Goal: Information Seeking & Learning: Learn about a topic

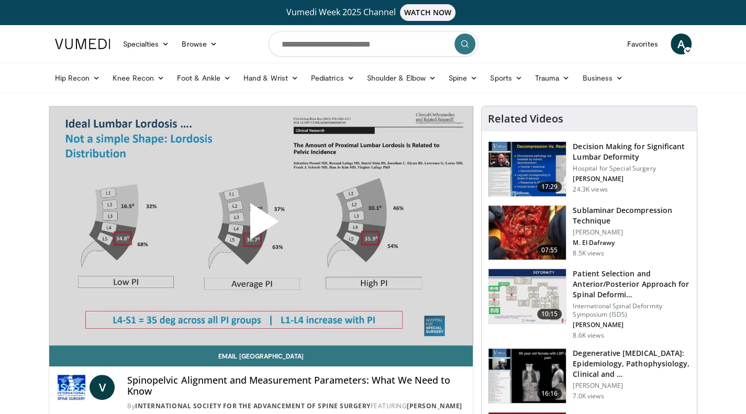
scroll to position [79, 0]
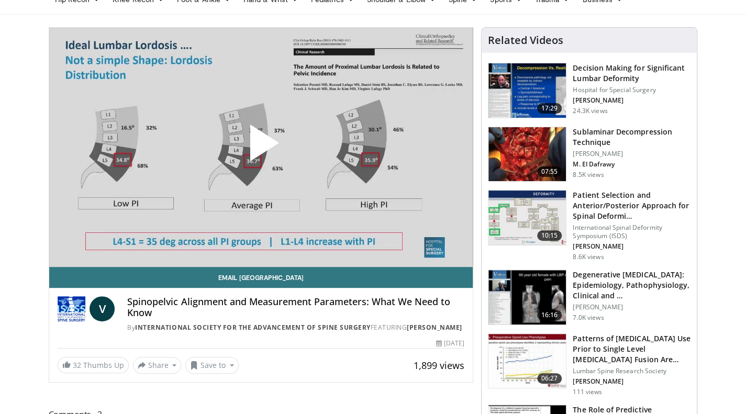
click at [261, 147] on span "Video Player" at bounding box center [261, 147] width 0 height 0
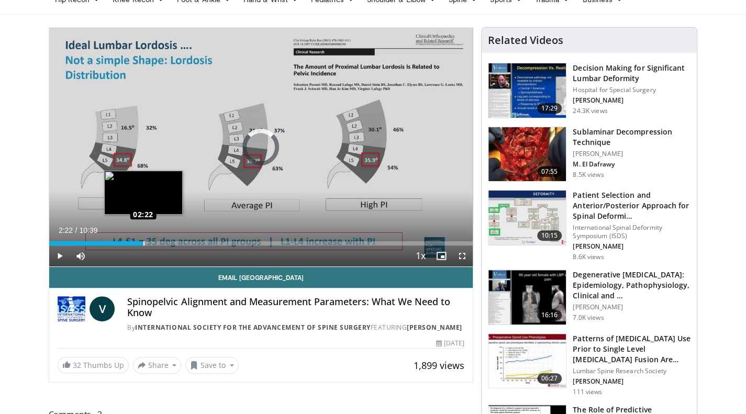
click at [142, 238] on div "Loaded : 6.21% 02:22 02:22" at bounding box center [261, 241] width 424 height 10
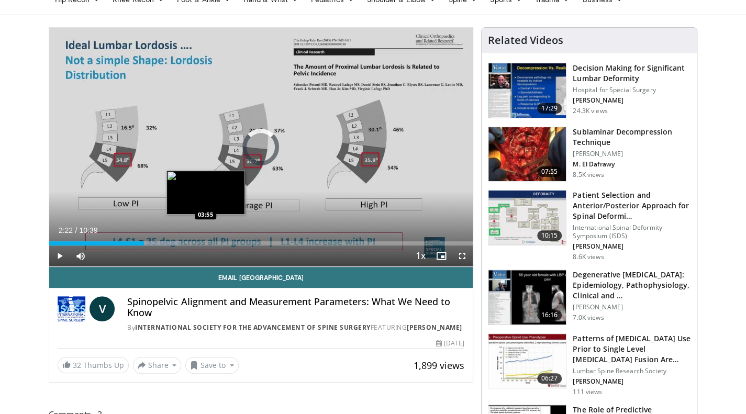
click at [205, 241] on div "Loaded : 31.05% 02:23 03:55" at bounding box center [261, 243] width 424 height 4
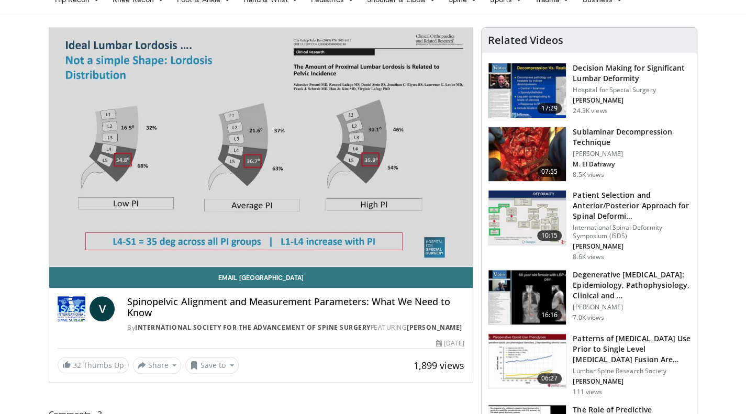
drag, startPoint x: 297, startPoint y: 165, endPoint x: 23, endPoint y: 171, distance: 274.4
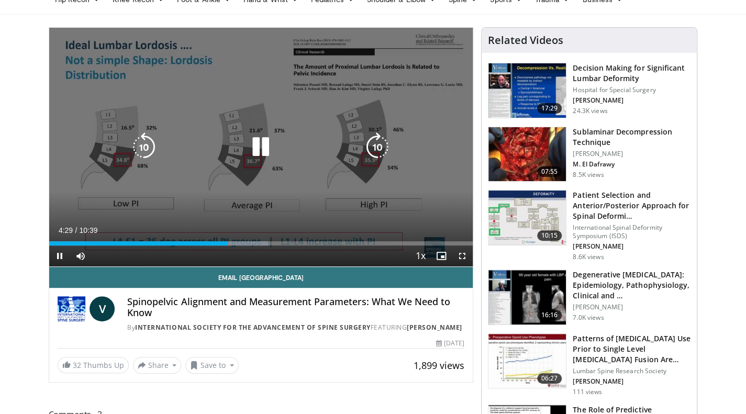
click at [221, 203] on div "10 seconds Tap to unmute" at bounding box center [261, 147] width 424 height 239
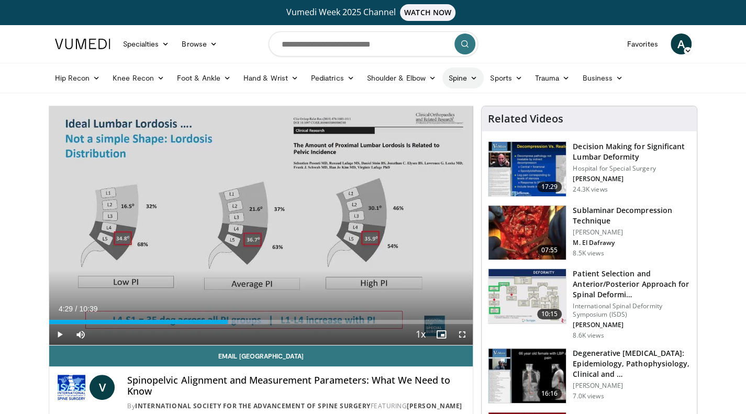
click at [408, 75] on link "Spine" at bounding box center [462, 78] width 41 height 21
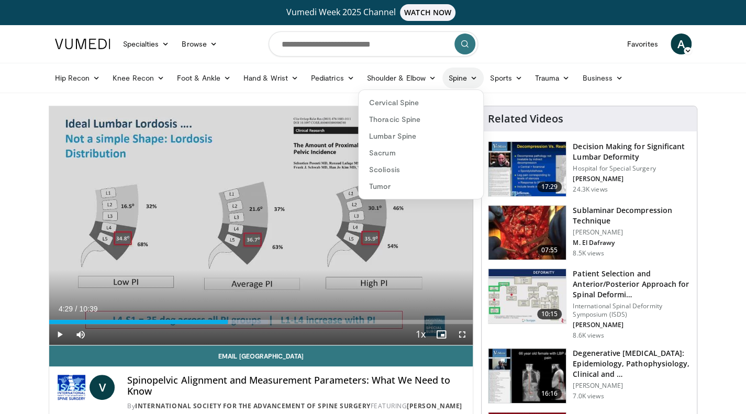
click at [408, 71] on link "Spine" at bounding box center [462, 78] width 41 height 21
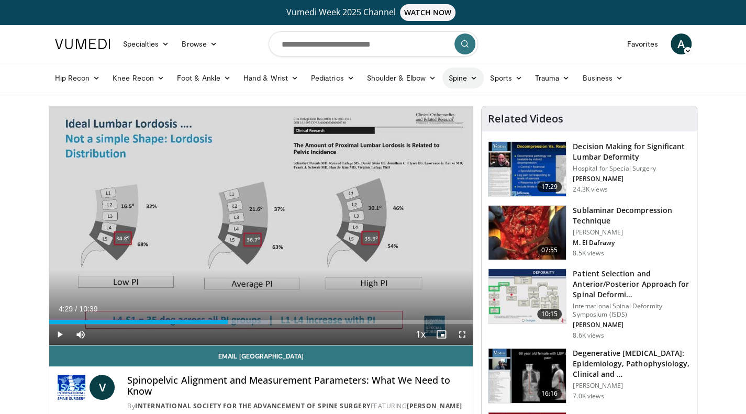
click at [408, 71] on link "Spine" at bounding box center [462, 78] width 41 height 21
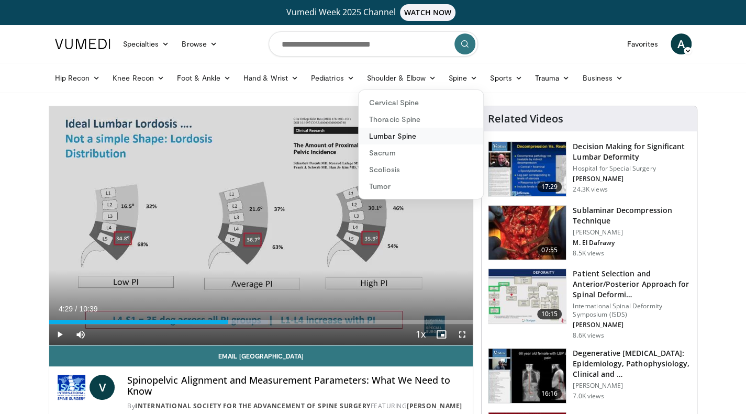
click at [394, 137] on link "Lumbar Spine" at bounding box center [421, 136] width 125 height 17
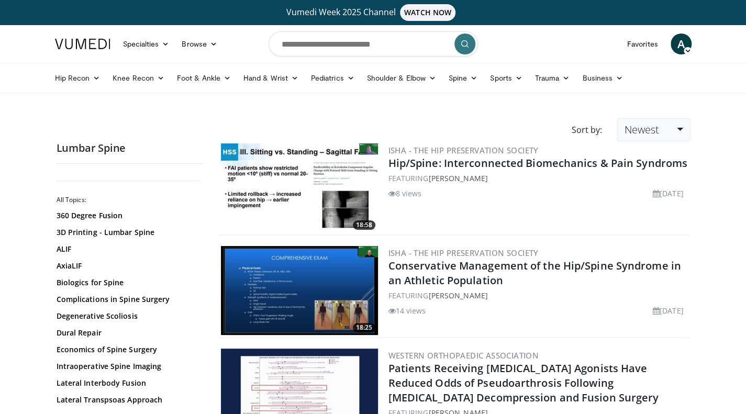
click at [660, 128] on link "Newest" at bounding box center [653, 129] width 72 height 23
click at [637, 207] on link "Views" at bounding box center [659, 205] width 83 height 17
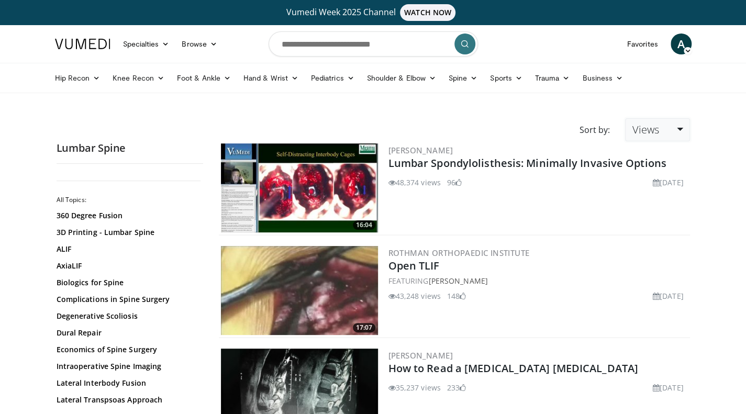
click at [644, 128] on span "Views" at bounding box center [645, 130] width 27 height 14
click at [645, 217] on link "Newest" at bounding box center [667, 222] width 83 height 17
